Goal: Task Accomplishment & Management: Complete application form

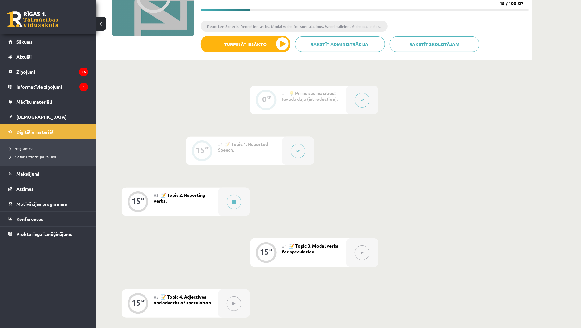
scroll to position [95, 0]
click at [35, 37] on link "Sākums" at bounding box center [48, 41] width 80 height 15
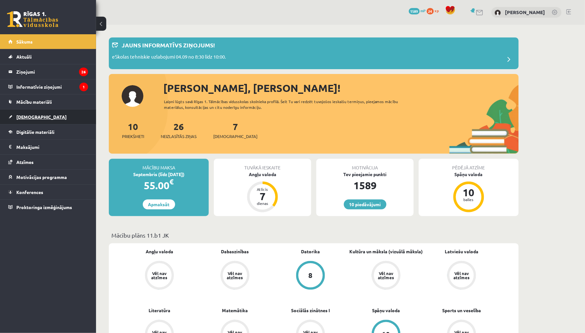
click at [20, 116] on span "[DEMOGRAPHIC_DATA]" at bounding box center [41, 117] width 50 height 6
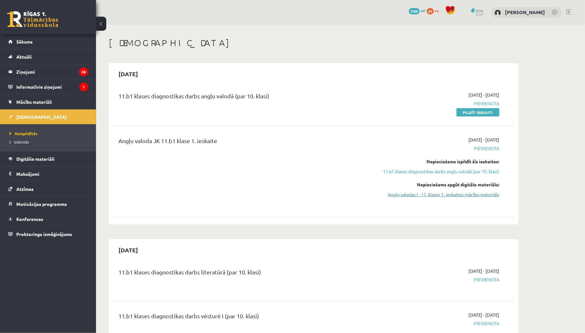
click at [463, 195] on link "Angļu valodas I - 11. klases 1. ieskaites mācību materiāls" at bounding box center [439, 194] width 121 height 7
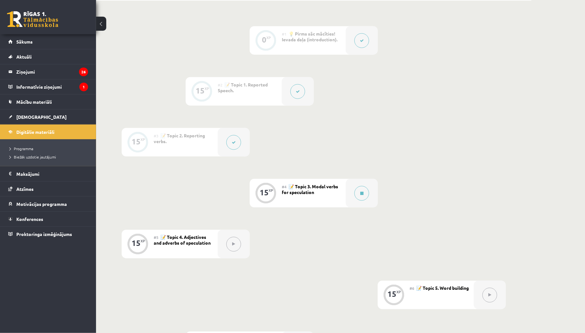
scroll to position [284, 0]
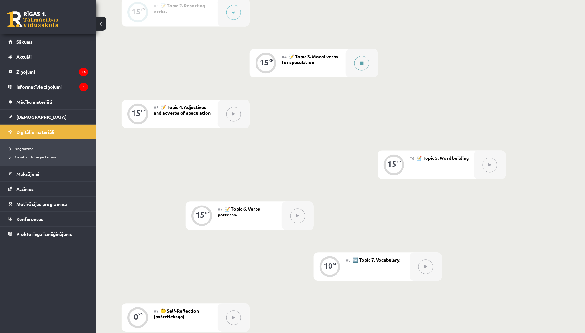
click at [347, 70] on div at bounding box center [362, 63] width 32 height 28
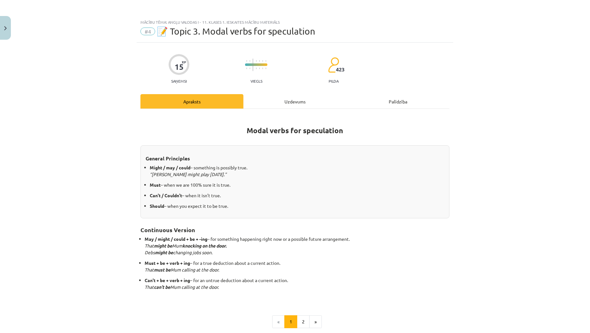
click at [11, 31] on div "Mācību tēma: Angļu valodas i - 11. klases 1. ieskaites mācību materiāls #4 📝 To…" at bounding box center [295, 166] width 590 height 333
click at [9, 30] on button "Close" at bounding box center [5, 28] width 11 height 24
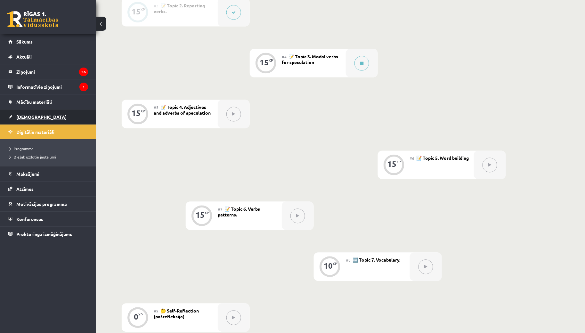
click at [27, 116] on span "[DEMOGRAPHIC_DATA]" at bounding box center [41, 117] width 50 height 6
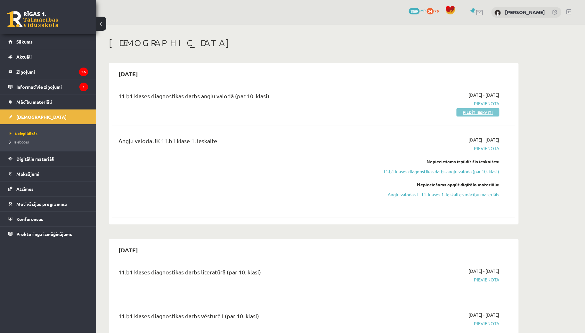
click at [485, 111] on link "Pildīt ieskaiti" at bounding box center [478, 112] width 43 height 8
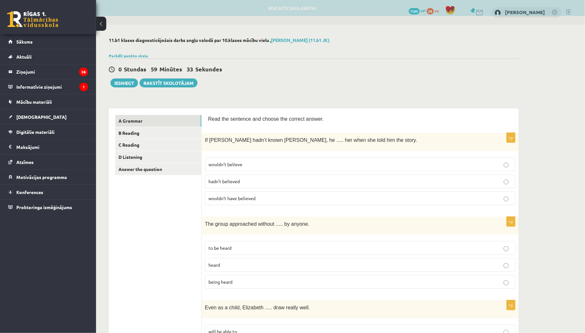
click at [360, 192] on label "wouldn’t have believed" at bounding box center [360, 198] width 311 height 14
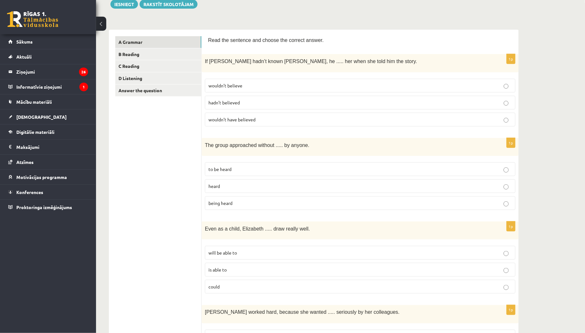
scroll to position [95, 0]
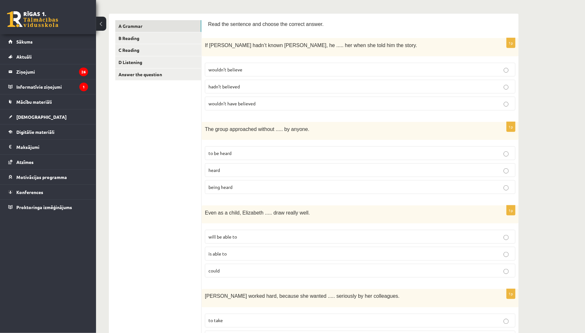
click at [273, 188] on p "being heard" at bounding box center [360, 187] width 304 height 7
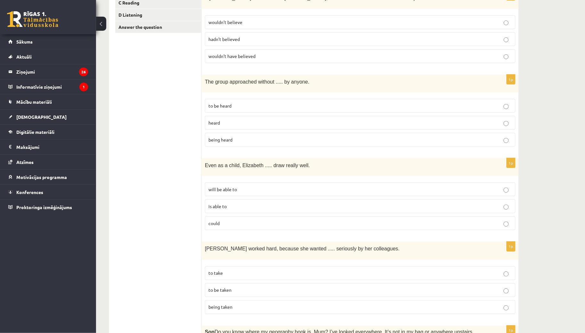
scroll to position [190, 0]
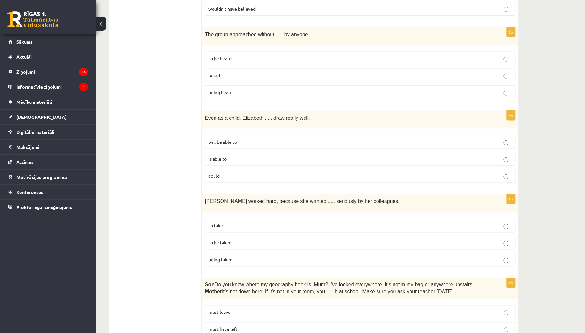
click at [286, 160] on label "is able to" at bounding box center [360, 159] width 311 height 14
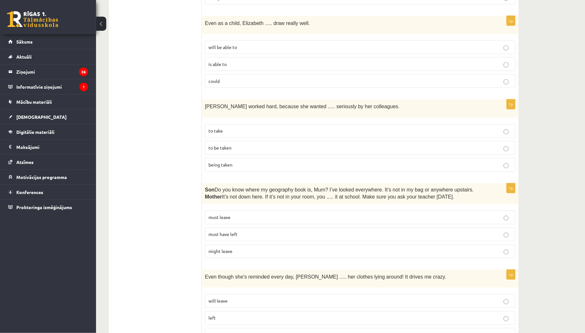
click at [270, 145] on p "to be taken" at bounding box center [360, 148] width 304 height 7
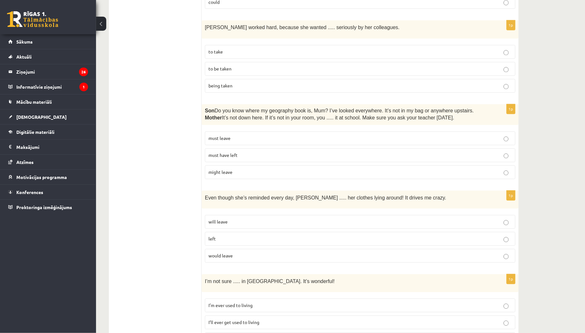
scroll to position [379, 0]
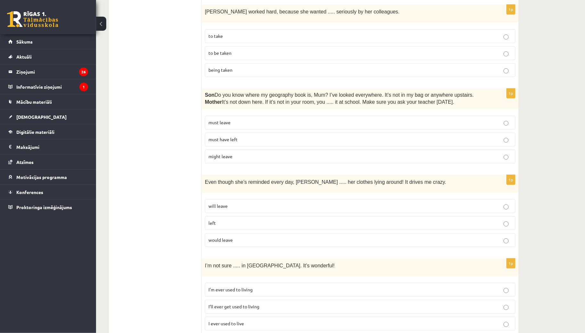
click at [337, 137] on p "must have left" at bounding box center [360, 139] width 304 height 7
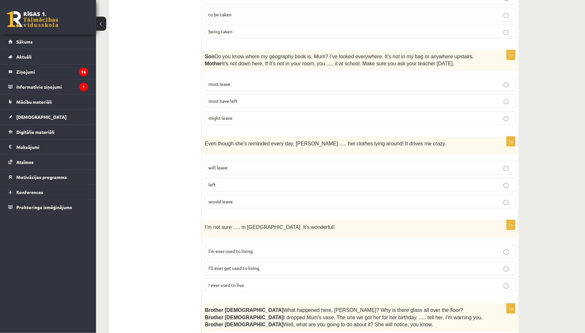
scroll to position [474, 0]
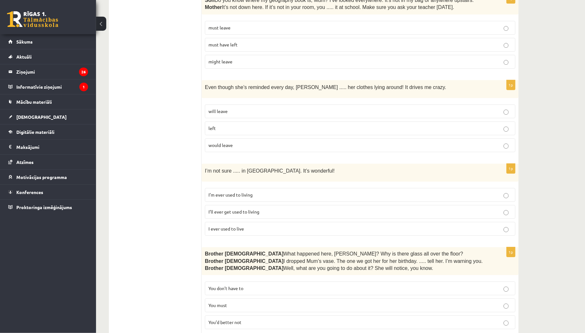
click at [283, 121] on label "left" at bounding box center [360, 128] width 311 height 14
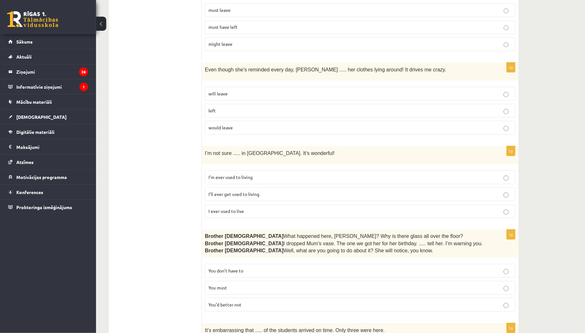
scroll to position [522, 0]
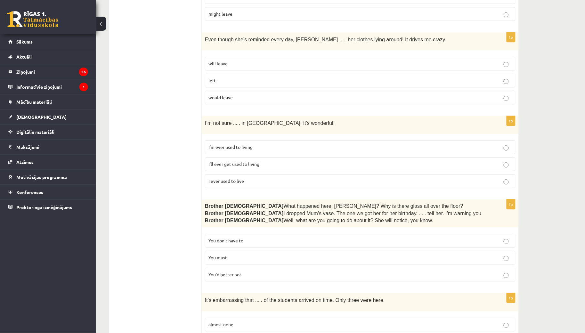
click at [292, 161] on p "I’ll ever get used to living" at bounding box center [360, 164] width 304 height 7
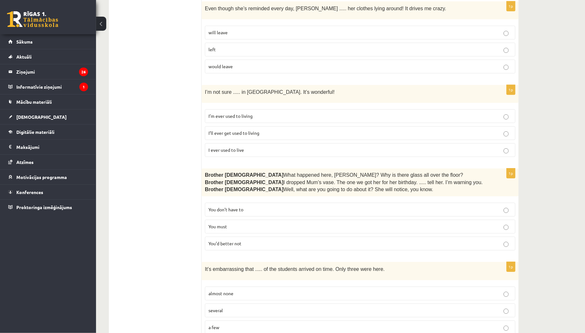
scroll to position [569, 0]
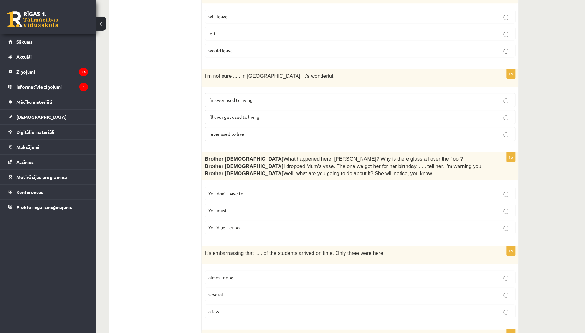
click at [287, 231] on label "You’d better not" at bounding box center [360, 228] width 311 height 14
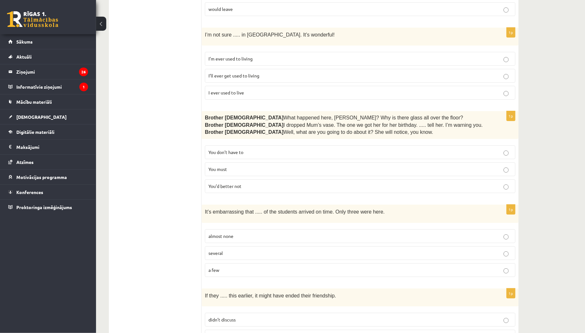
scroll to position [664, 0]
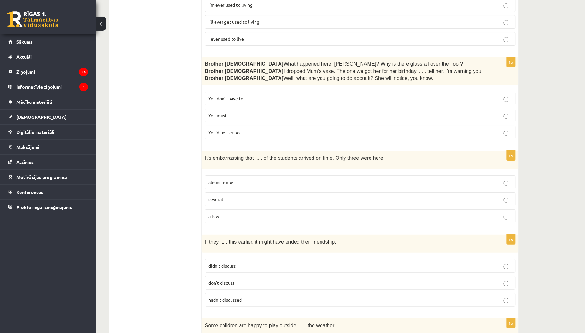
click at [306, 101] on label "You don’t have to" at bounding box center [360, 99] width 311 height 14
click at [533, 115] on div "11.b1 klases diagnosticējošais darbs angļu valodā par 10.klases mācību vielu , …" at bounding box center [340, 273] width 489 height 1824
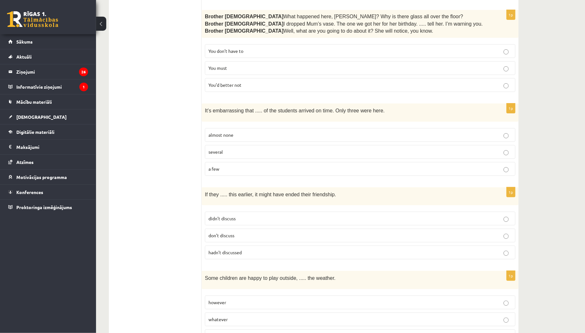
scroll to position [759, 0]
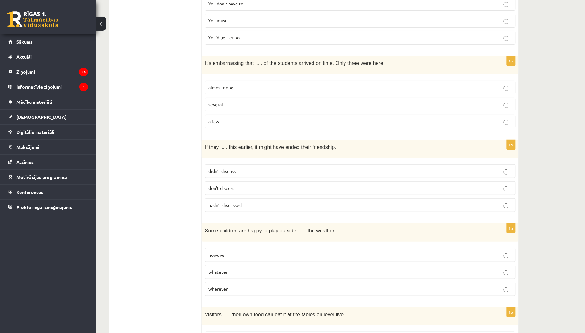
click at [276, 85] on p "almost none" at bounding box center [360, 87] width 304 height 7
click at [524, 105] on div "11.b1 klases diagnosticējošais darbs angļu valodā par 10.klases mācību vielu , …" at bounding box center [313, 178] width 435 height 1824
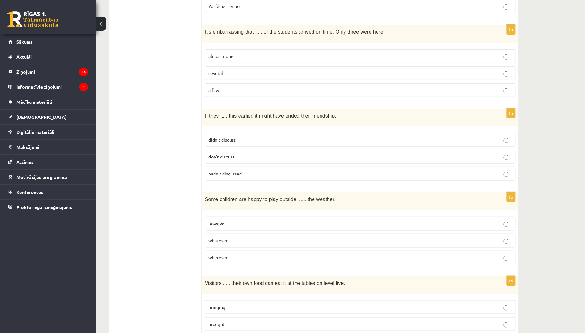
scroll to position [806, 0]
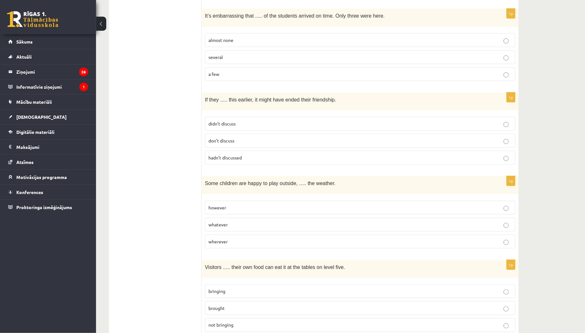
click at [272, 156] on p "hadn’t discussed" at bounding box center [360, 157] width 304 height 7
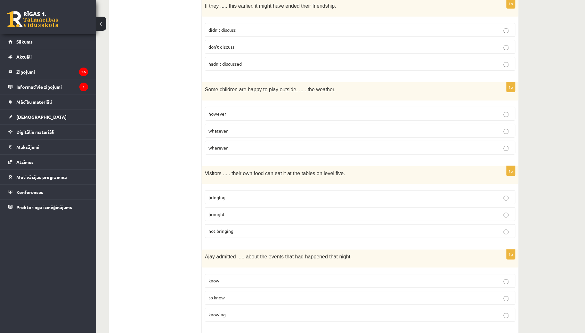
scroll to position [901, 0]
click at [308, 131] on label "whatever" at bounding box center [360, 130] width 311 height 14
click at [520, 133] on div "11.b1 klases diagnosticējošais darbs angļu valodā par 10.klases mācību vielu , …" at bounding box center [313, 36] width 435 height 1824
click at [288, 214] on label "brought" at bounding box center [360, 214] width 311 height 14
click at [548, 199] on div "11.b1 klases diagnosticējošais darbs angļu valodā par 10.klases mācību vielu , …" at bounding box center [340, 36] width 489 height 1824
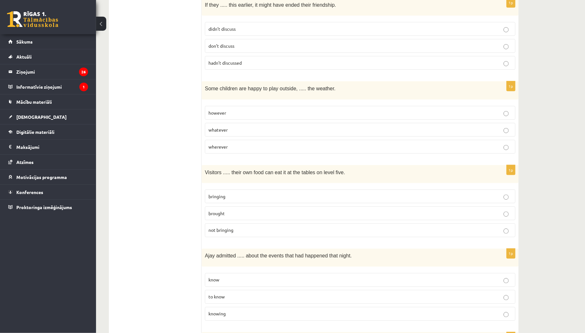
click at [273, 198] on label "bringing" at bounding box center [360, 197] width 311 height 14
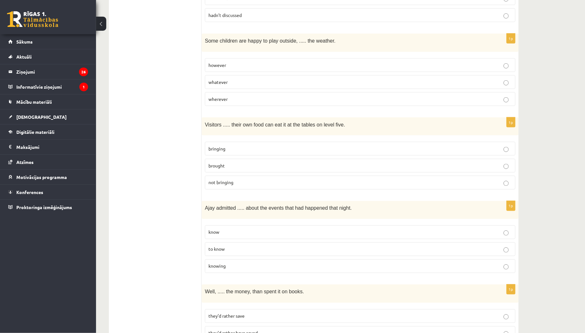
click at [233, 267] on label "knowing" at bounding box center [360, 266] width 311 height 14
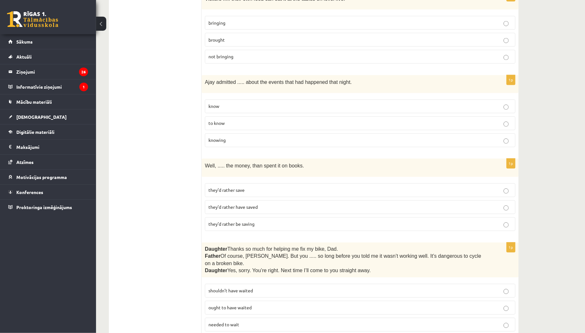
scroll to position [1075, 0]
click at [271, 203] on p "they’d rather have saved" at bounding box center [360, 206] width 304 height 7
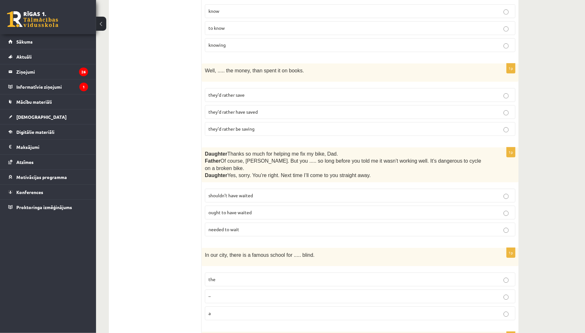
scroll to position [1170, 0]
click at [270, 188] on label "shouldn’t have waited" at bounding box center [360, 195] width 311 height 14
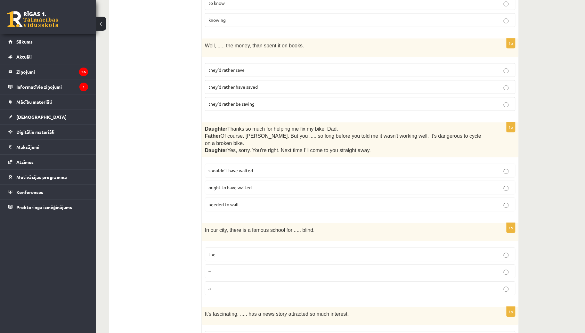
scroll to position [1218, 0]
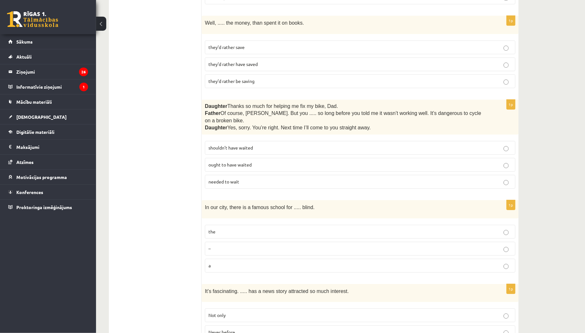
click at [391, 228] on p "the" at bounding box center [360, 231] width 304 height 7
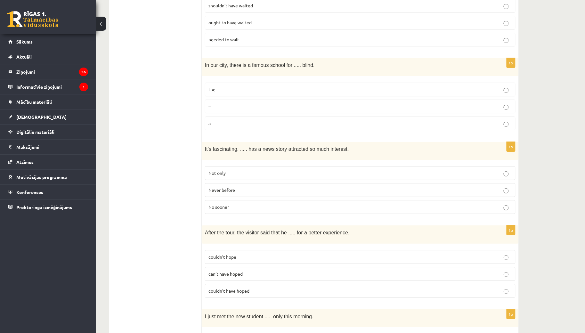
click at [277, 183] on label "Never before" at bounding box center [360, 190] width 311 height 14
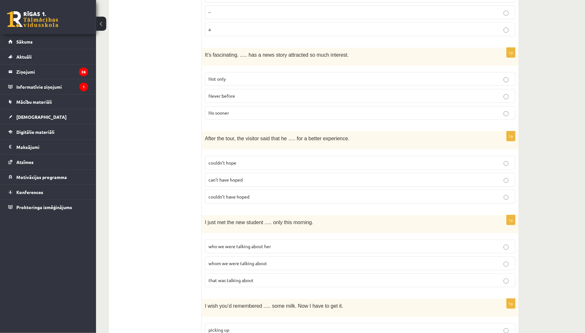
scroll to position [1455, 0]
click at [313, 189] on label "couldn’t have hoped" at bounding box center [360, 196] width 311 height 14
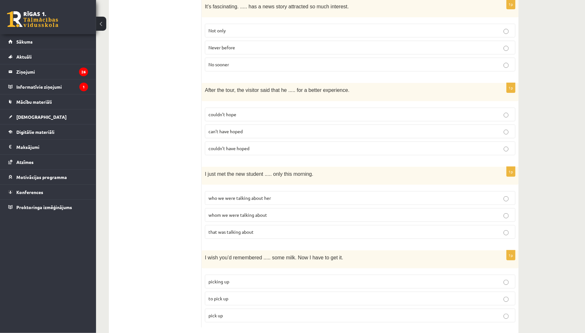
click at [325, 208] on label "whom we were talking about" at bounding box center [360, 215] width 311 height 14
click at [287, 295] on p "to pick up" at bounding box center [360, 298] width 304 height 7
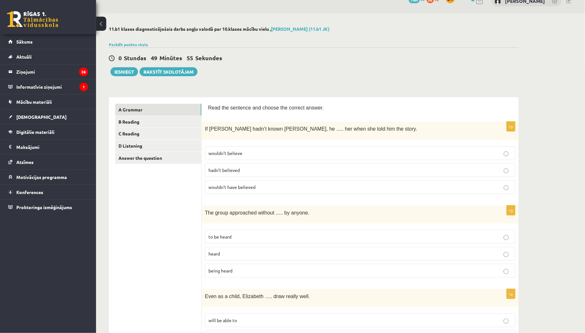
scroll to position [0, 0]
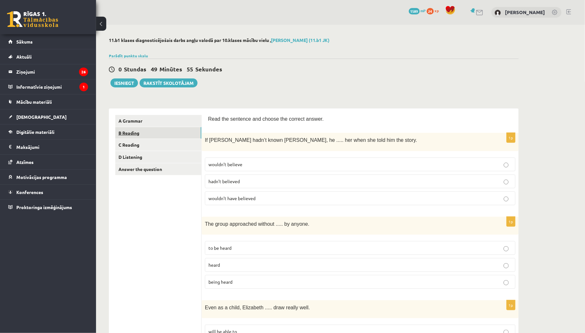
click at [159, 128] on link "B Reading" at bounding box center [158, 133] width 86 height 12
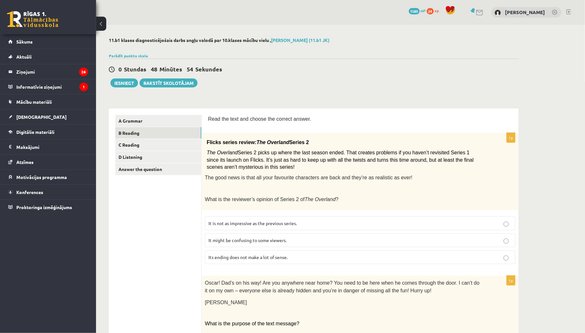
click at [312, 237] on p "It might be confusing to some viewers." at bounding box center [360, 240] width 304 height 7
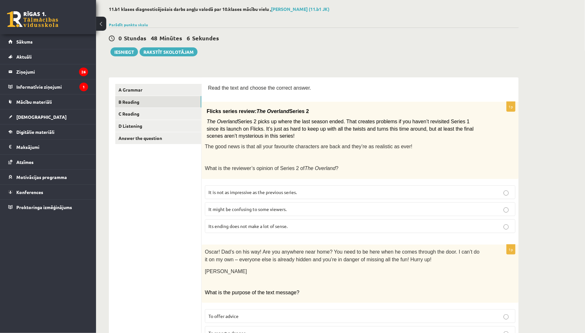
scroll to position [47, 0]
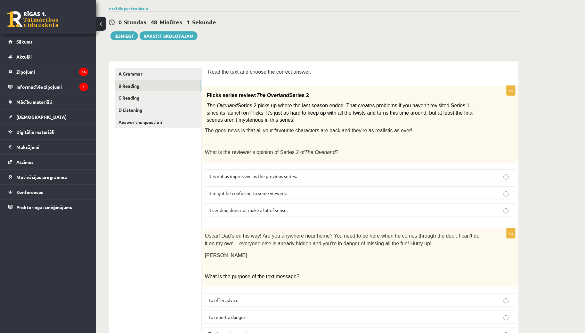
click at [306, 207] on p "Its ending does not make a lot of sense." at bounding box center [360, 210] width 304 height 7
click at [317, 213] on label "Its ending does not make a lot of sense." at bounding box center [360, 210] width 311 height 14
click at [507, 132] on div "Flicks series review: The Overland Series 2 The Overland Series 2 picks up wher…" at bounding box center [360, 124] width 317 height 77
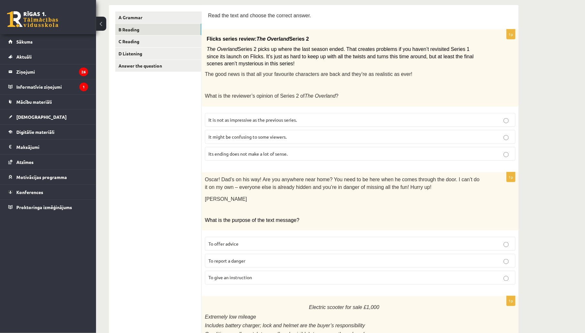
scroll to position [142, 0]
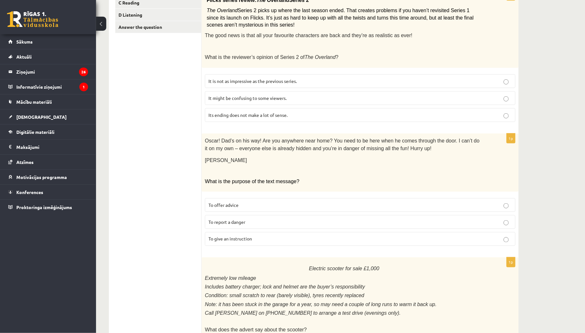
click at [342, 95] on p "It might be confusing to some viewers." at bounding box center [360, 98] width 304 height 7
click at [417, 188] on div "1p Oscar! Dad’s on his way! Are you anywhere near home? You need to be here whe…" at bounding box center [360, 193] width 317 height 118
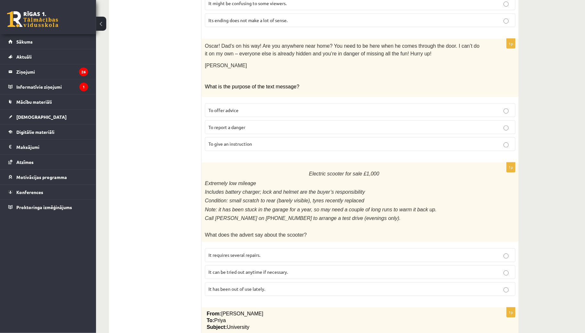
scroll to position [237, 0]
click at [479, 73] on p at bounding box center [344, 76] width 279 height 6
click at [347, 144] on label "To give an instruction" at bounding box center [360, 144] width 311 height 14
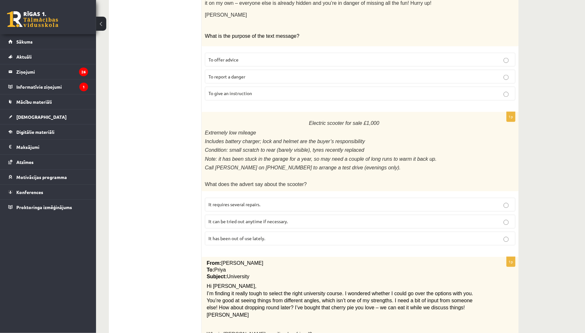
scroll to position [332, 0]
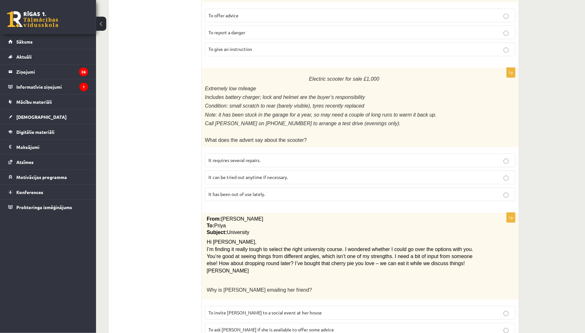
click at [412, 88] on div "Electric scooter for sale £1,000 Extremely low mileage Includes battery charger…" at bounding box center [360, 107] width 317 height 79
click at [347, 191] on p "It has been out of use lately." at bounding box center [360, 194] width 304 height 7
click at [543, 184] on div "11.b1 klases diagnosticējošais darbs angļu valodā par 10.klases mācību vielu , …" at bounding box center [340, 174] width 489 height 962
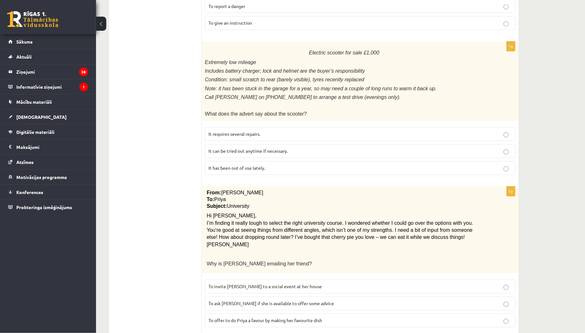
scroll to position [453, 0]
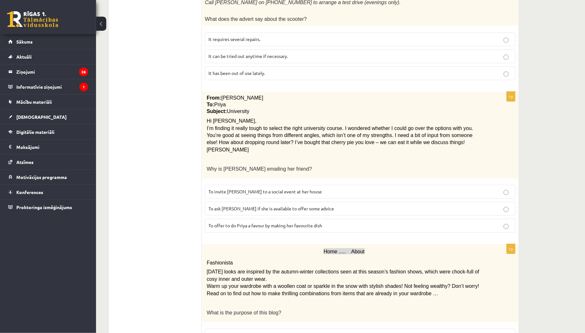
click at [320, 205] on p "To ask Priya if she is available to offer some advice" at bounding box center [360, 208] width 304 height 7
click at [574, 184] on div "11.b1 klases diagnosticējošais darbs angļu valodā par 10.klases mācību vielu , …" at bounding box center [340, 53] width 489 height 962
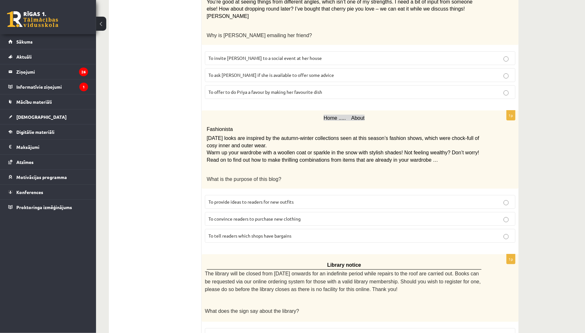
scroll to position [596, 0]
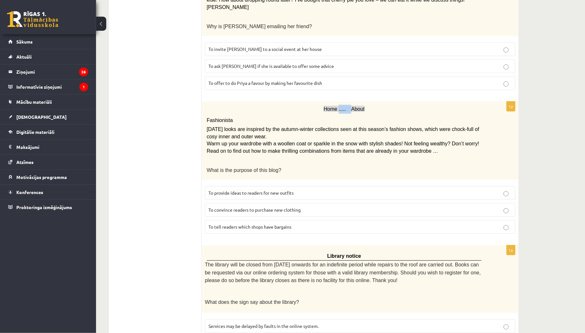
drag, startPoint x: 339, startPoint y: 103, endPoint x: 352, endPoint y: 106, distance: 13.8
click at [351, 105] on p "Home ..... About" at bounding box center [344, 109] width 275 height 9
click at [379, 126] on span "Today’s looks are inspired by the autumn-winter collections seen at this season…" at bounding box center [343, 132] width 272 height 12
drag, startPoint x: 356, startPoint y: 126, endPoint x: 388, endPoint y: 126, distance: 32.4
click at [388, 126] on p "Today’s looks are inspired by the autumn-winter collections seen at this season…" at bounding box center [344, 133] width 275 height 14
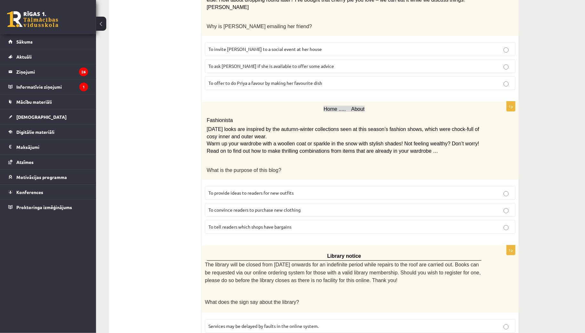
drag, startPoint x: 388, startPoint y: 119, endPoint x: 432, endPoint y: 143, distance: 50.4
click at [421, 133] on div "Home ..... About Fashionista Today’s looks are inspired by the autumn-winter co…" at bounding box center [360, 141] width 317 height 78
click at [468, 157] on p at bounding box center [344, 160] width 275 height 6
click at [340, 207] on p "To convince readers to purchase new clothing" at bounding box center [360, 210] width 304 height 7
drag, startPoint x: 559, startPoint y: 194, endPoint x: 556, endPoint y: 197, distance: 4.8
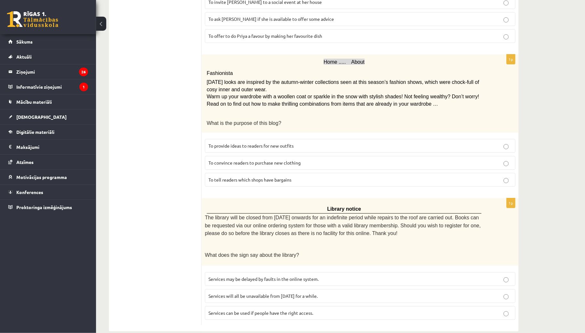
click at [311, 293] on span "Services will all be unavailable from Monday for a while." at bounding box center [262, 296] width 109 height 6
click at [234, 310] on span "Services can be used if people have the right access." at bounding box center [260, 313] width 105 height 6
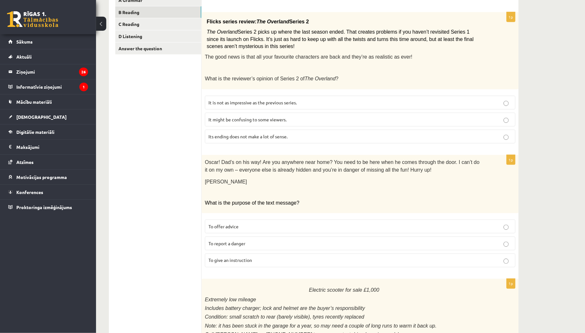
scroll to position [0, 0]
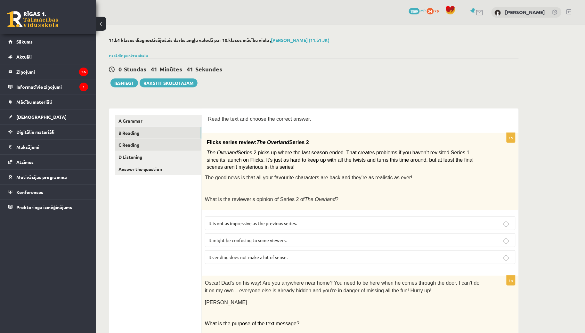
click at [149, 147] on link "C Reading" at bounding box center [158, 145] width 86 height 12
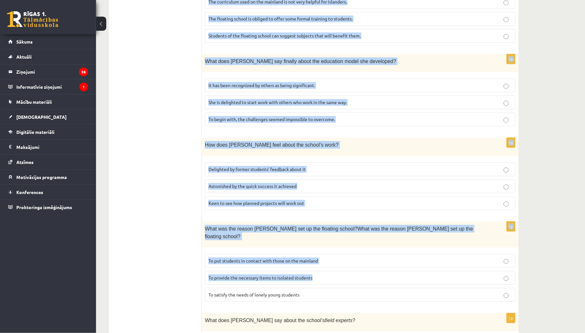
scroll to position [504, 0]
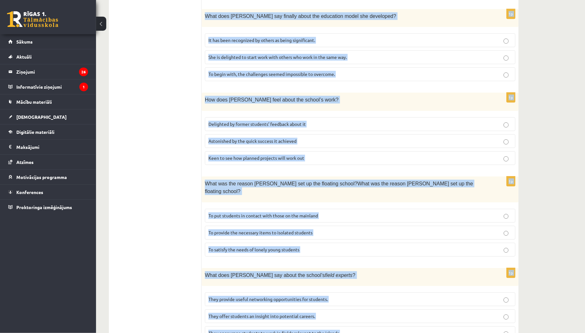
drag, startPoint x: 204, startPoint y: 69, endPoint x: 545, endPoint y: 309, distance: 416.9
copy form "Read the article about an unusual school and choose the correct answer for each…"
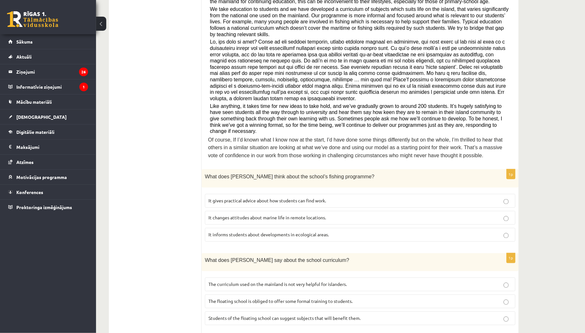
scroll to position [237, 0]
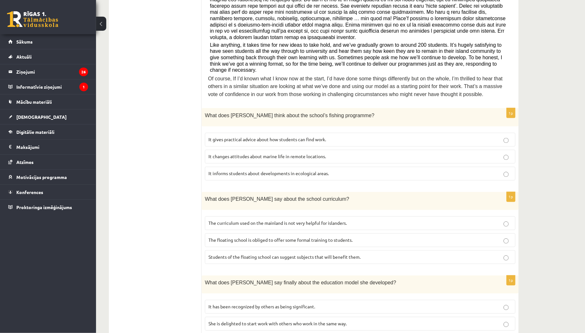
click at [266, 171] on span "It informs students about developments in ecological areas." at bounding box center [268, 174] width 120 height 6
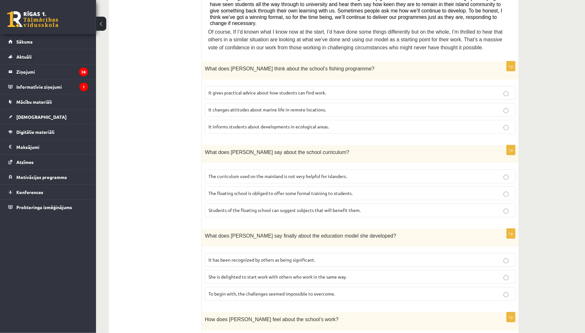
scroll to position [284, 0]
click at [311, 173] on span "The curriculum used on the mainland is not very helpful for islanders." at bounding box center [277, 176] width 138 height 6
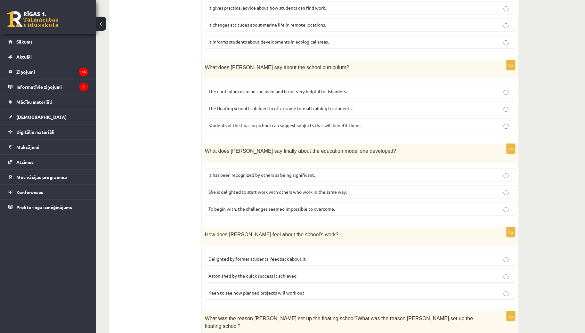
scroll to position [379, 0]
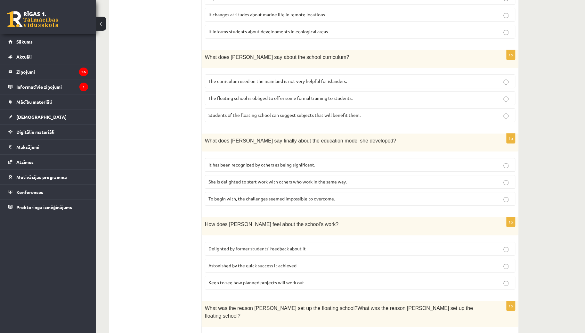
click at [299, 158] on label "It has been recognized by others as being significant." at bounding box center [360, 165] width 311 height 14
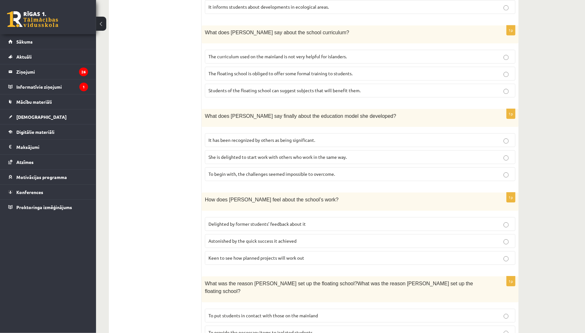
scroll to position [427, 0]
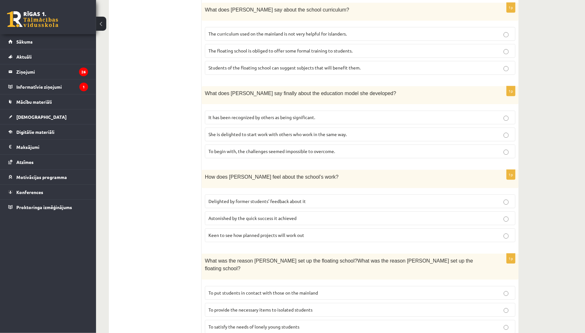
click at [305, 198] on span "Delighted by former students’ feedback about it" at bounding box center [256, 201] width 97 height 6
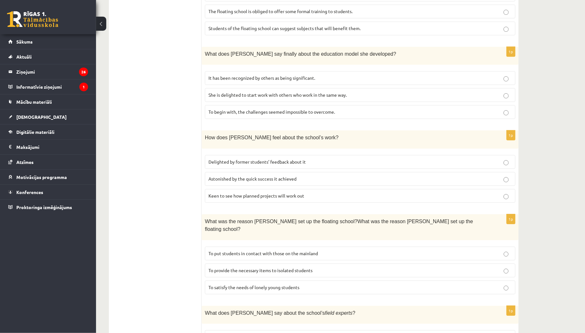
scroll to position [504, 0]
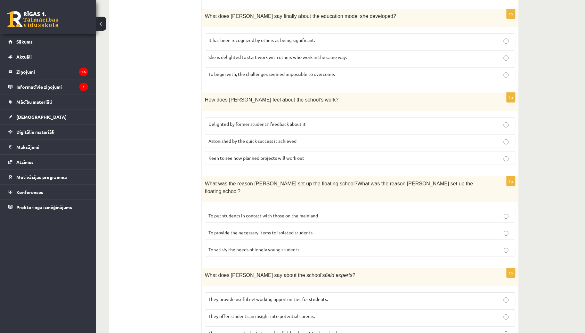
click at [296, 230] on span "To provide the necessary items to isolated students" at bounding box center [260, 233] width 104 height 6
click at [250, 313] on span "They offer students an insight into potential careers." at bounding box center [261, 316] width 107 height 6
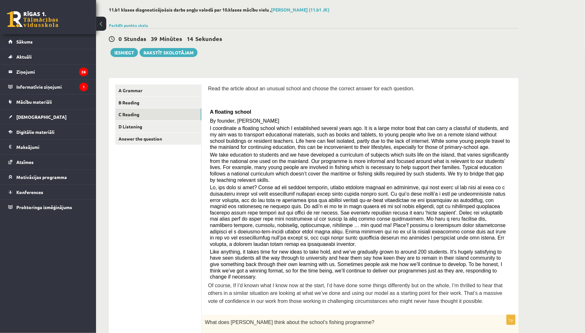
scroll to position [0, 0]
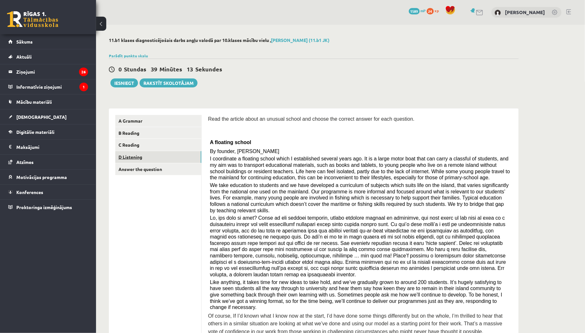
click at [155, 156] on link "D Listening" at bounding box center [158, 157] width 86 height 12
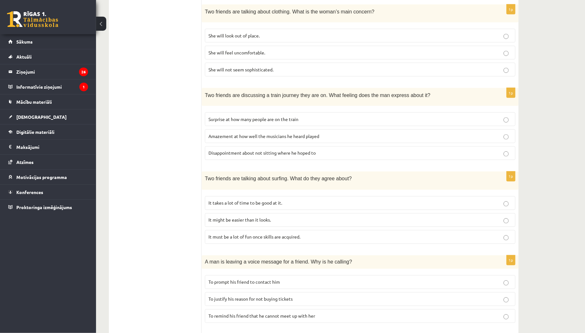
scroll to position [284, 0]
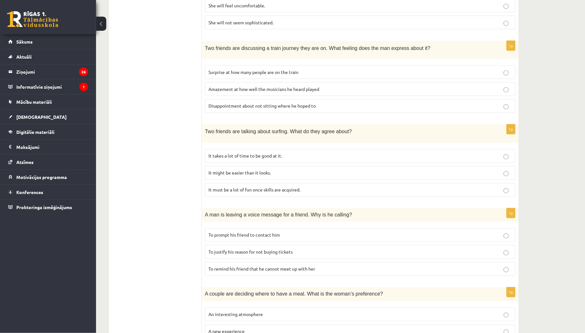
click at [283, 157] on label "It takes a lot of time to be good at it." at bounding box center [360, 156] width 311 height 14
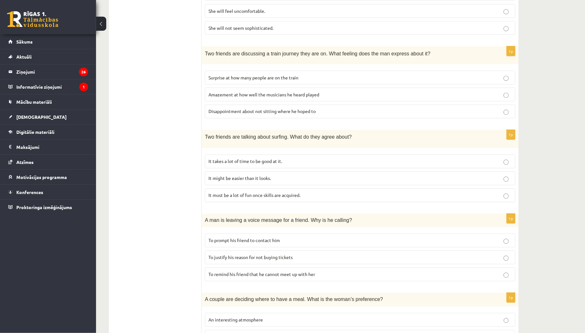
scroll to position [329, 0]
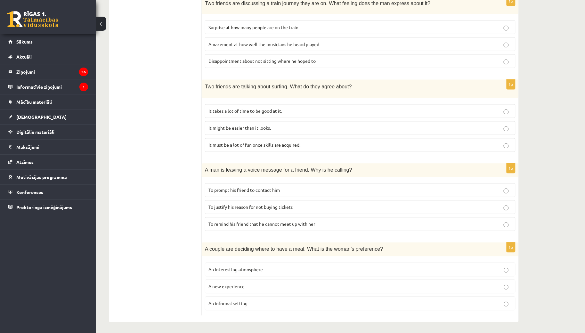
click at [312, 193] on label "To prompt his friend to contact him" at bounding box center [360, 190] width 311 height 14
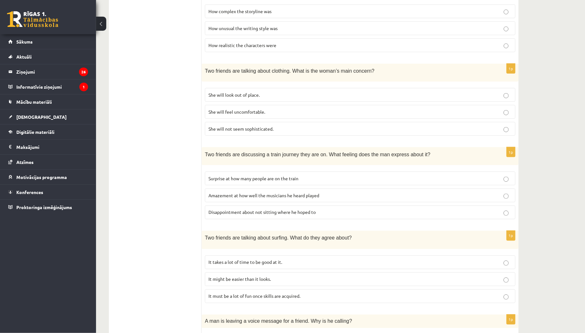
scroll to position [92, 0]
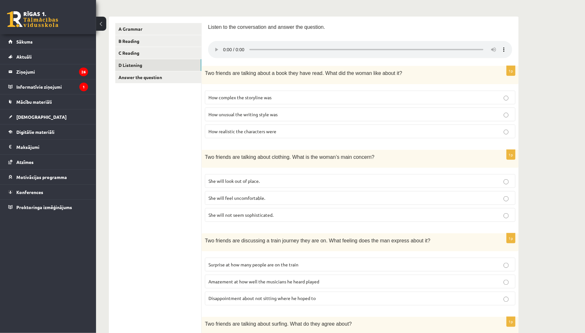
click at [269, 133] on p "How realistic the characters were" at bounding box center [360, 131] width 304 height 7
click at [542, 125] on div "11.b1 klases diagnosticējošais darbs angļu valodā par 10.klases mācību vielu , …" at bounding box center [340, 252] width 489 height 639
click at [292, 215] on p "She will not seem sophisticated." at bounding box center [360, 215] width 304 height 7
click at [547, 168] on div "11.b1 klases diagnosticējošais darbs angļu valodā par 10.klases mācību vielu , …" at bounding box center [340, 252] width 489 height 639
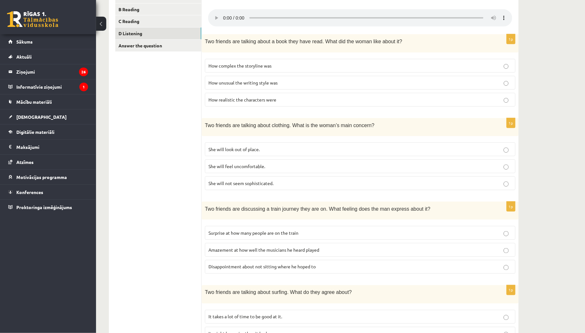
scroll to position [187, 0]
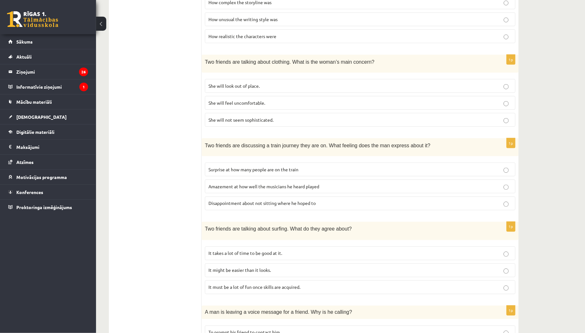
click at [365, 201] on p "Disappointment about not sitting where he hoped to" at bounding box center [360, 203] width 304 height 7
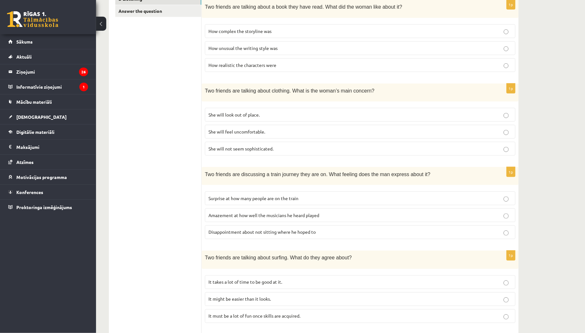
scroll to position [142, 0]
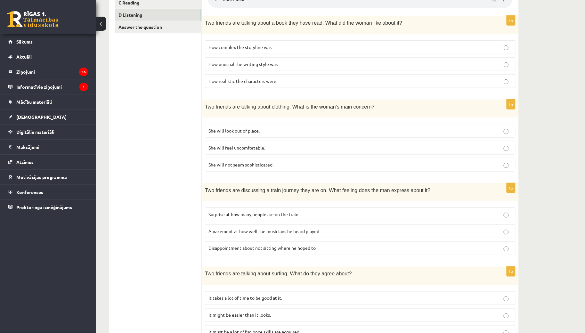
click at [324, 217] on label "Surprise at how many people are on the train" at bounding box center [360, 214] width 311 height 14
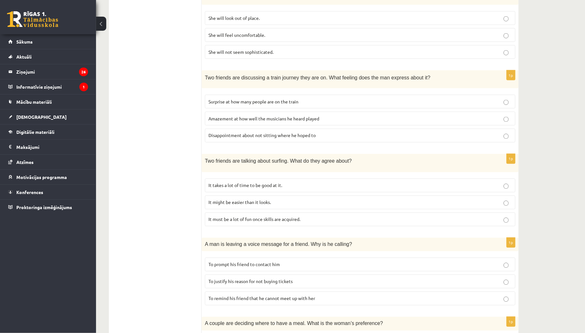
scroll to position [329, 0]
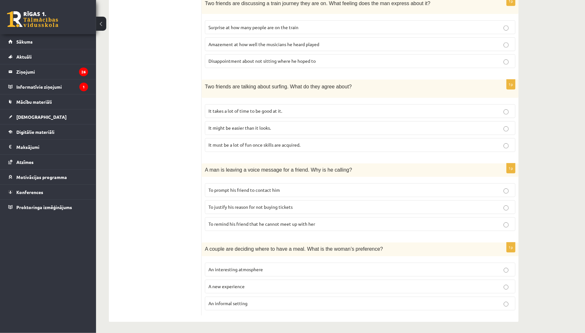
click at [266, 302] on p "An informal setting" at bounding box center [360, 303] width 304 height 7
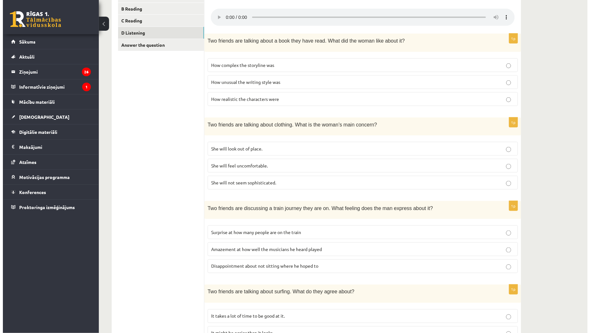
scroll to position [0, 0]
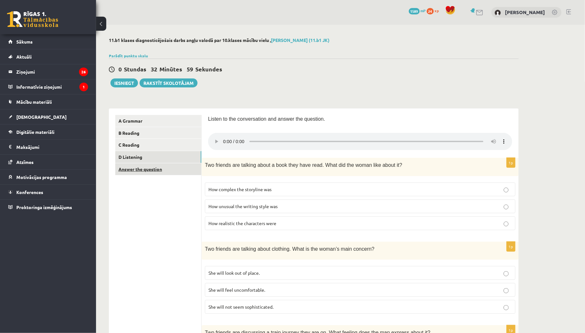
click at [171, 167] on link "Answer the question" at bounding box center [158, 169] width 86 height 12
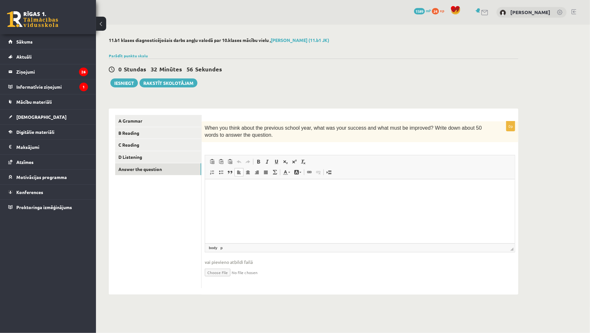
click at [367, 199] on html at bounding box center [360, 189] width 310 height 20
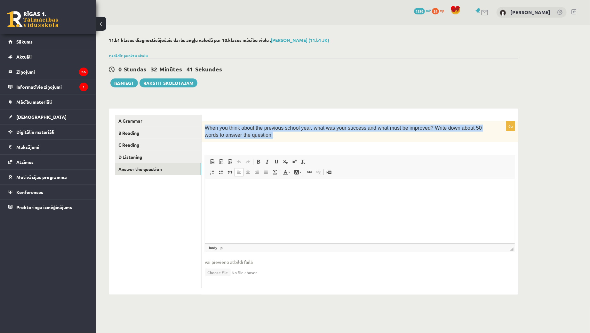
drag, startPoint x: 262, startPoint y: 142, endPoint x: 203, endPoint y: 124, distance: 61.6
click at [203, 124] on div "When you think about the previous school year, what was your success and what m…" at bounding box center [360, 131] width 317 height 21
copy span "When you think about the previous school year, what was your success and what m…"
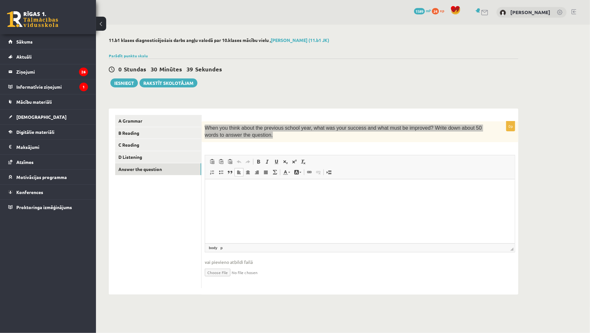
click at [286, 192] on html at bounding box center [360, 189] width 310 height 20
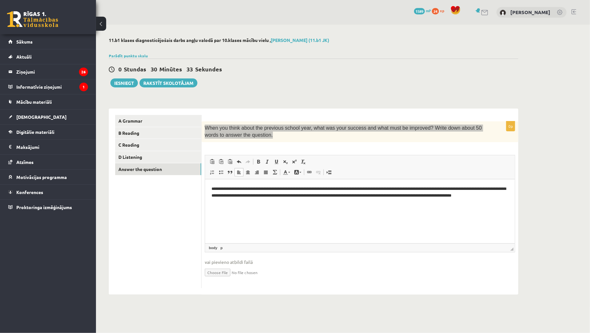
click at [293, 186] on p "**********" at bounding box center [359, 195] width 297 height 20
click at [316, 188] on p "**********" at bounding box center [359, 195] width 297 height 20
click at [430, 207] on html "**********" at bounding box center [360, 195] width 310 height 33
click at [319, 186] on p "**********" at bounding box center [359, 195] width 297 height 20
click at [315, 188] on p "**********" at bounding box center [359, 195] width 297 height 20
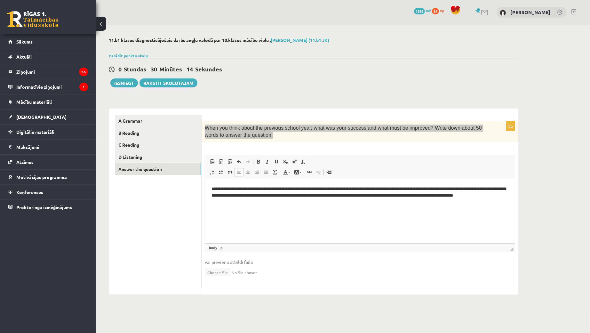
click at [352, 204] on p "**********" at bounding box center [359, 195] width 297 height 20
click at [369, 190] on p "**********" at bounding box center [359, 195] width 297 height 20
click at [395, 210] on html "**********" at bounding box center [360, 195] width 310 height 33
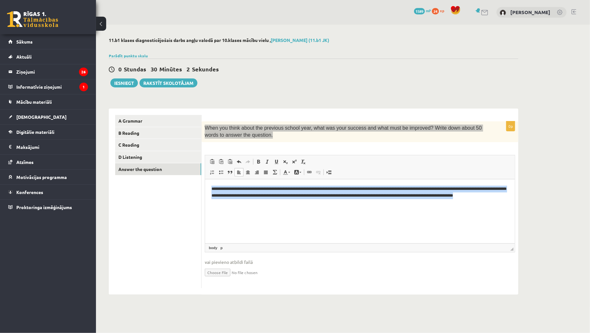
drag, startPoint x: 266, startPoint y: 203, endPoint x: 201, endPoint y: 188, distance: 66.7
click at [205, 188] on html "**********" at bounding box center [360, 195] width 310 height 33
copy p "**********"
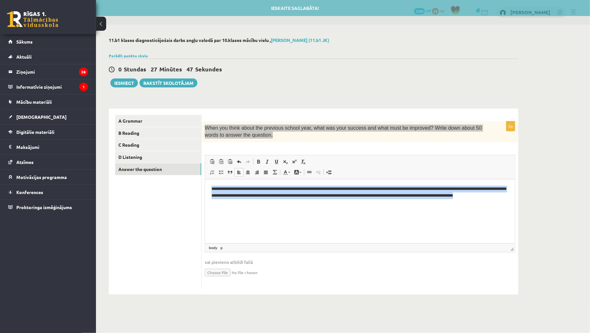
click at [312, 212] on html "**********" at bounding box center [360, 195] width 310 height 33
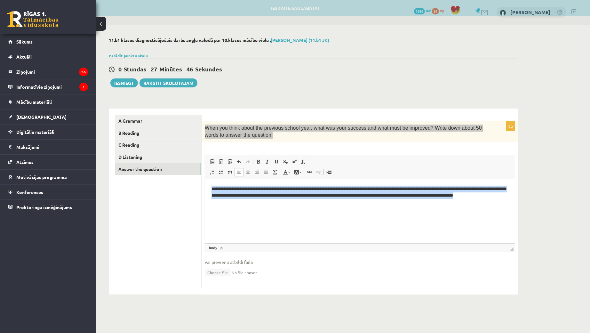
drag, startPoint x: 315, startPoint y: 218, endPoint x: 169, endPoint y: 161, distance: 156.4
click at [205, 179] on html "**********" at bounding box center [360, 195] width 310 height 33
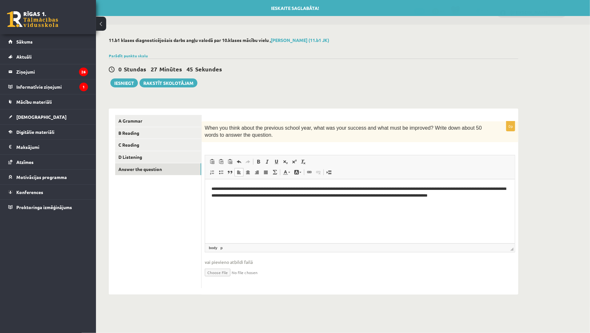
click at [542, 204] on div "11.b1 klases diagnosticējošais darbs angļu valodā par 10.klases mācību vielu , …" at bounding box center [343, 166] width 494 height 283
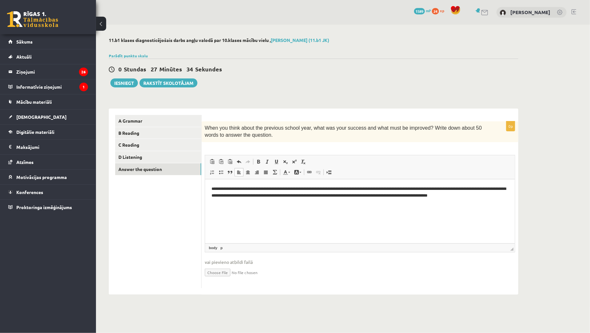
click at [226, 202] on p "**********" at bounding box center [359, 195] width 297 height 20
click at [549, 199] on div "11.b1 klases diagnosticējošais darbs angļu valodā par 10.klases mācību vielu , …" at bounding box center [343, 166] width 494 height 283
click at [257, 207] on html "**********" at bounding box center [360, 195] width 310 height 33
click at [532, 206] on div "11.b1 klases diagnosticējošais darbs angļu valodā par 10.klases mācību vielu , …" at bounding box center [343, 166] width 494 height 283
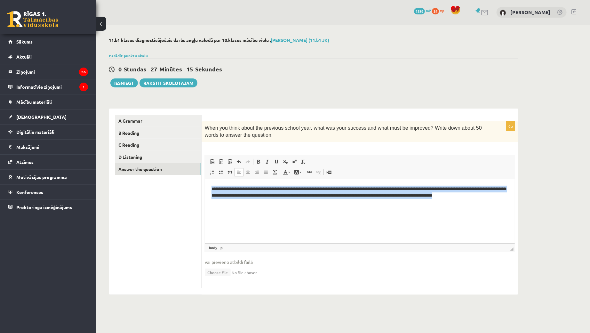
drag, startPoint x: 292, startPoint y: 212, endPoint x: 379, endPoint y: 299, distance: 122.7
click at [205, 179] on html "**********" at bounding box center [360, 195] width 310 height 33
copy p "**********"
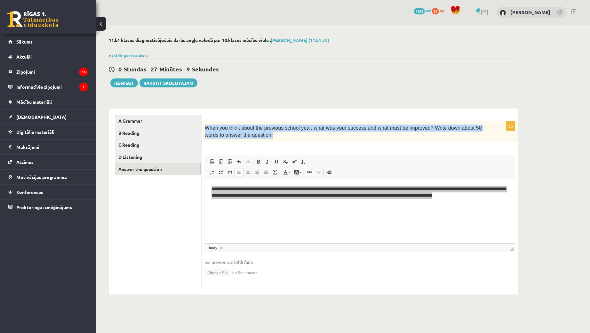
drag, startPoint x: 203, startPoint y: 126, endPoint x: 261, endPoint y: 141, distance: 59.4
click at [261, 141] on div "When you think about the previous school year, what was your success and what m…" at bounding box center [360, 131] width 317 height 21
copy span "When you think about the previous school year, what was your success and what m…"
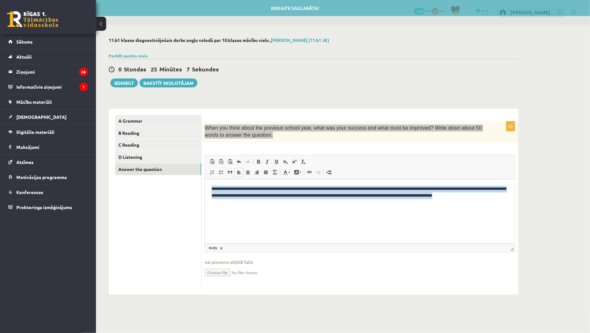
click at [294, 212] on html "**********" at bounding box center [360, 195] width 310 height 33
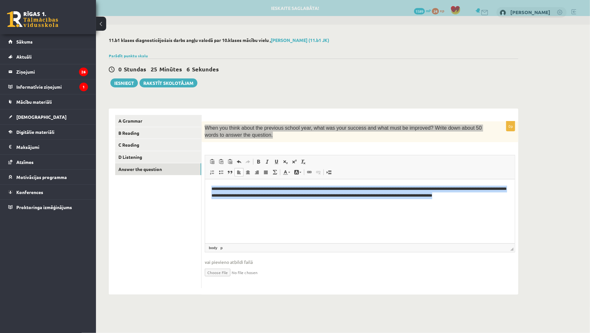
drag, startPoint x: 297, startPoint y: 223, endPoint x: 177, endPoint y: 168, distance: 131.5
click at [205, 179] on html "**********" at bounding box center [360, 195] width 310 height 33
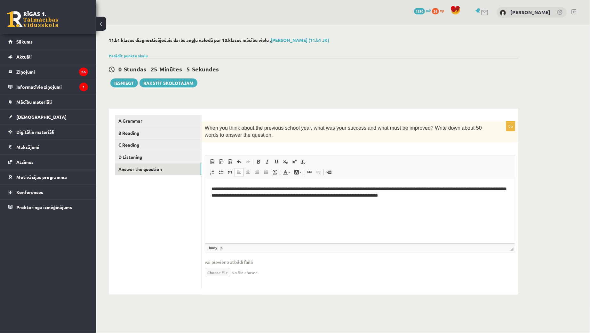
click at [533, 194] on div "11.b1 klases diagnosticējošais darbs angļu valodā par 10.klases mācību vielu , …" at bounding box center [343, 166] width 494 height 283
click at [210, 188] on html "**********" at bounding box center [360, 192] width 310 height 26
click at [462, 205] on html "**********" at bounding box center [360, 192] width 310 height 26
click at [285, 190] on p "**********" at bounding box center [359, 191] width 297 height 13
click at [401, 205] on html "**********" at bounding box center [360, 192] width 310 height 26
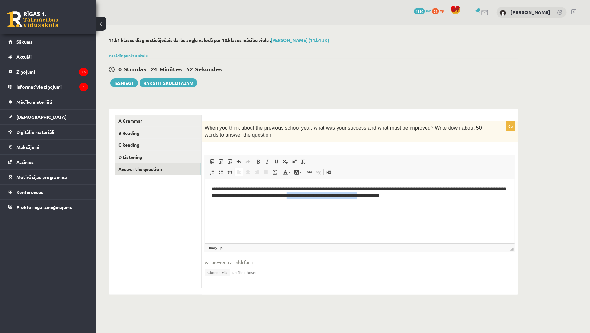
drag, startPoint x: 337, startPoint y: 193, endPoint x: 415, endPoint y: 204, distance: 78.2
click at [415, 204] on html "**********" at bounding box center [360, 192] width 310 height 26
click at [395, 188] on p "**********" at bounding box center [359, 191] width 297 height 13
click at [433, 189] on p "**********" at bounding box center [359, 191] width 297 height 13
click at [430, 190] on p "**********" at bounding box center [359, 191] width 297 height 13
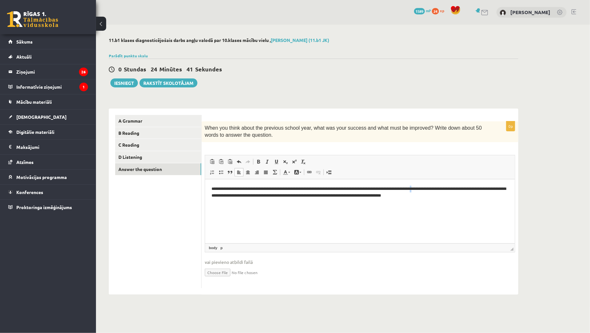
click at [434, 187] on p "**********" at bounding box center [359, 191] width 297 height 13
click at [466, 204] on html "**********" at bounding box center [360, 192] width 310 height 26
click at [532, 186] on div "11.b1 klases diagnosticējošais darbs angļu valodā par 10.klases mācību vielu , …" at bounding box center [343, 166] width 494 height 283
click at [127, 83] on button "Iesniegt" at bounding box center [124, 82] width 28 height 9
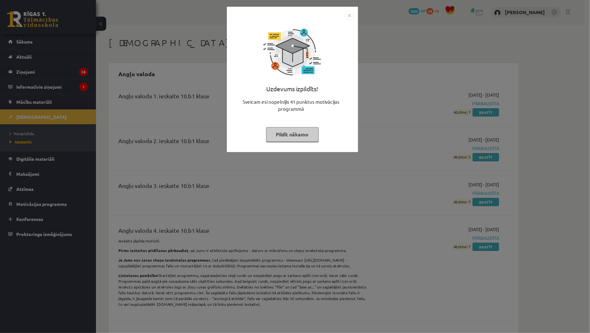
click at [290, 134] on button "Pildīt nākamo" at bounding box center [292, 134] width 53 height 15
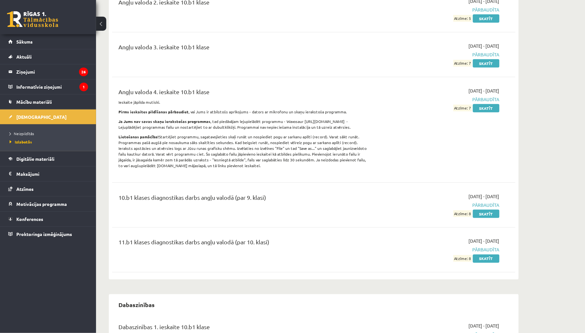
scroll to position [142, 0]
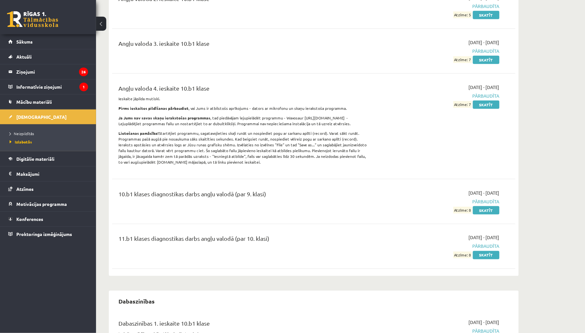
click at [39, 72] on legend "Ziņojumi 26" at bounding box center [52, 71] width 72 height 15
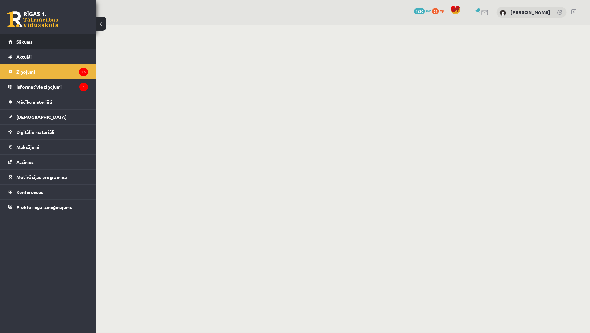
click at [26, 44] on link "Sākums" at bounding box center [48, 41] width 80 height 15
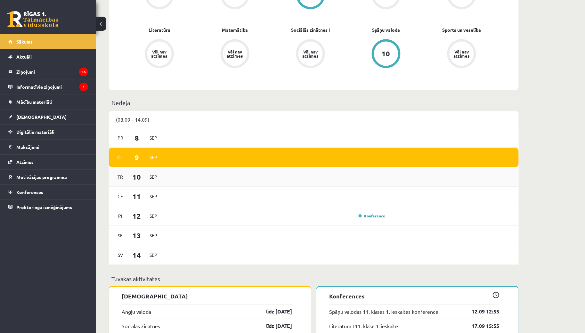
scroll to position [284, 0]
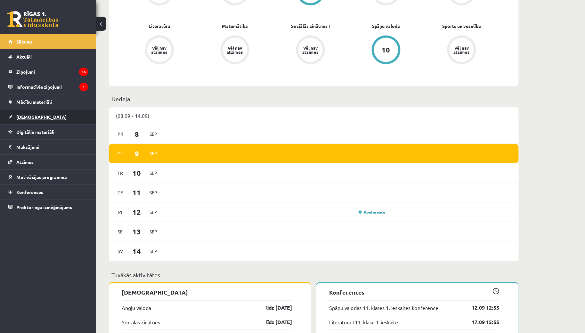
click at [33, 118] on span "[DEMOGRAPHIC_DATA]" at bounding box center [41, 117] width 50 height 6
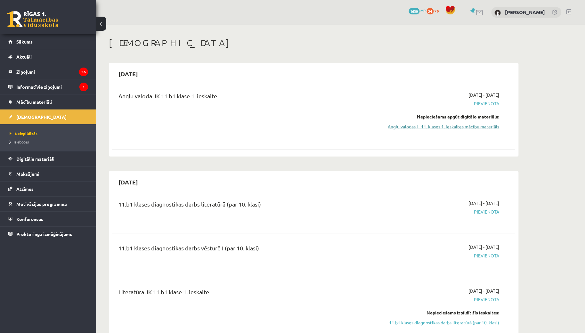
click at [458, 127] on link "Angļu valodas I - 11. klases 1. ieskaites mācību materiāls" at bounding box center [439, 126] width 121 height 7
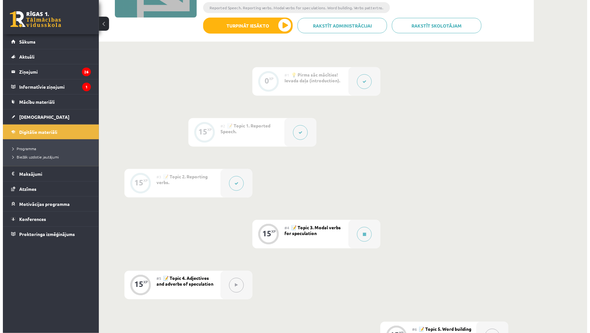
scroll to position [190, 0]
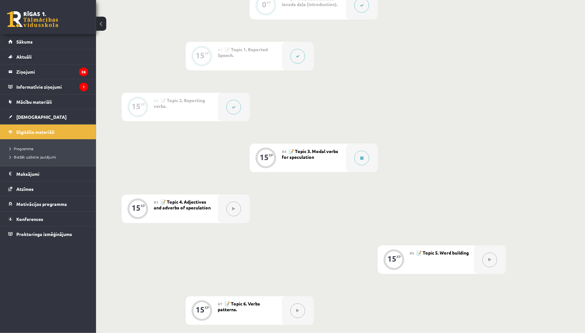
click at [321, 158] on div "#4 📝 Topic 3. Modal verbs for speculation" at bounding box center [314, 158] width 64 height 28
click at [362, 156] on icon at bounding box center [361, 158] width 3 height 4
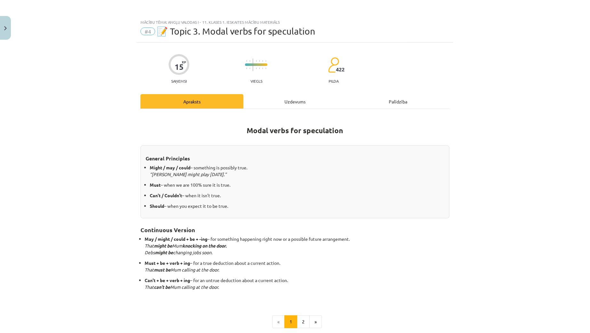
click at [305, 105] on div "Uzdevums" at bounding box center [295, 101] width 103 height 14
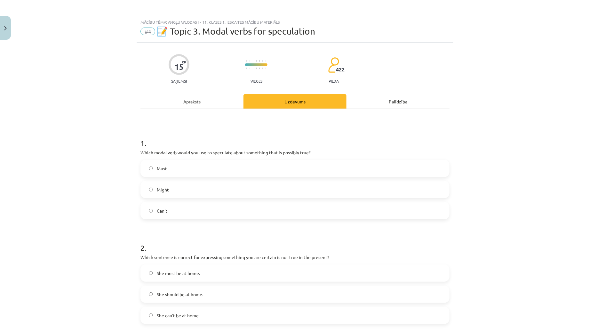
scroll to position [16, 0]
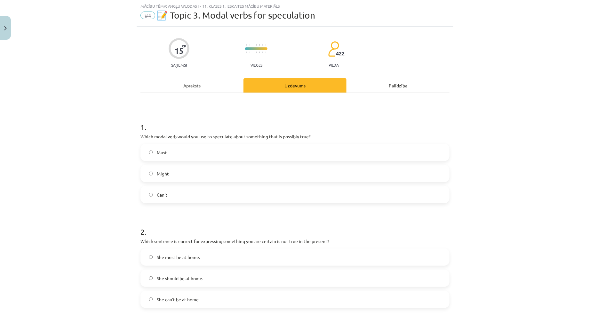
click at [514, 152] on div "Mācību tēma: Angļu valodas i - 11. klases 1. ieskaites mācību materiāls #4 📝 To…" at bounding box center [295, 166] width 590 height 333
click at [246, 151] on label "Must" at bounding box center [295, 152] width 308 height 16
click at [321, 173] on label "Might" at bounding box center [295, 174] width 308 height 16
click at [482, 157] on div "Mācību tēma: Angļu valodas i - 11. klases 1. ieskaites mācību materiāls #4 📝 To…" at bounding box center [295, 166] width 590 height 333
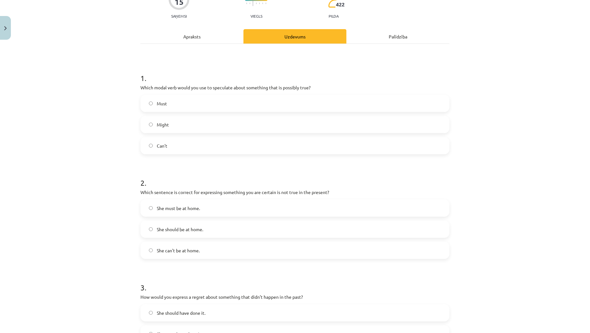
scroll to position [111, 0]
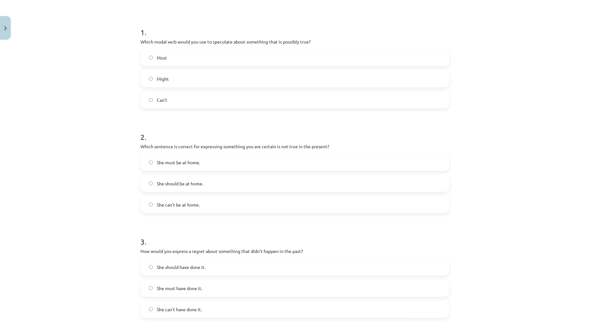
click at [279, 188] on label "She should be at home." at bounding box center [295, 183] width 308 height 16
click at [276, 204] on label "She can't be at home." at bounding box center [295, 205] width 308 height 16
click at [481, 206] on div "Mācību tēma: Angļu valodas i - 11. klases 1. ieskaites mācību materiāls #4 📝 To…" at bounding box center [295, 166] width 590 height 333
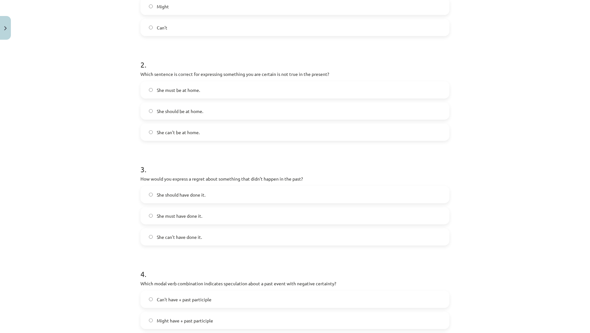
scroll to position [253, 0]
